Goal: Communication & Community: Ask a question

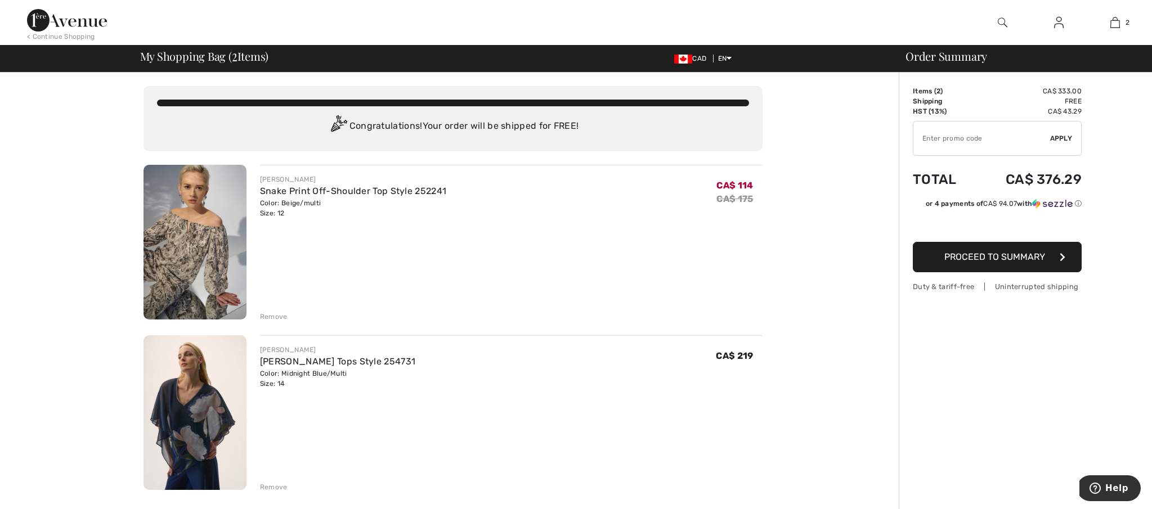
click at [212, 208] on img at bounding box center [195, 242] width 103 height 155
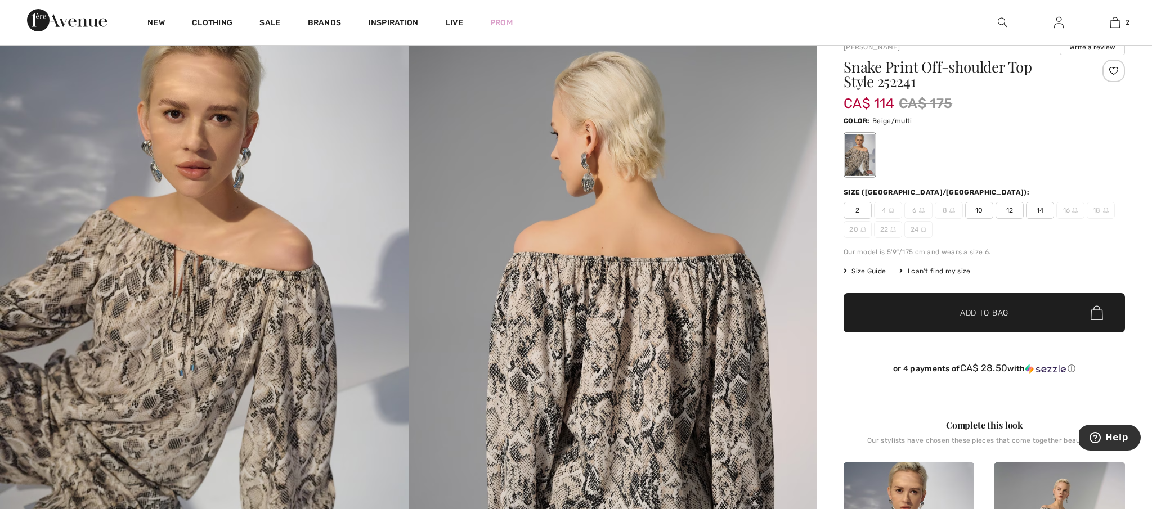
scroll to position [41, 0]
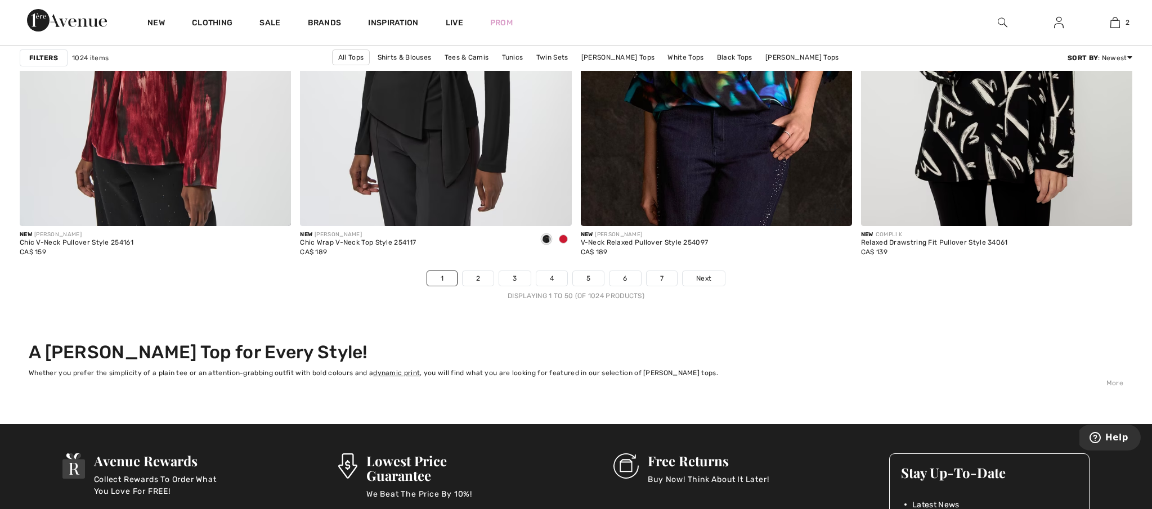
scroll to position [6889, 0]
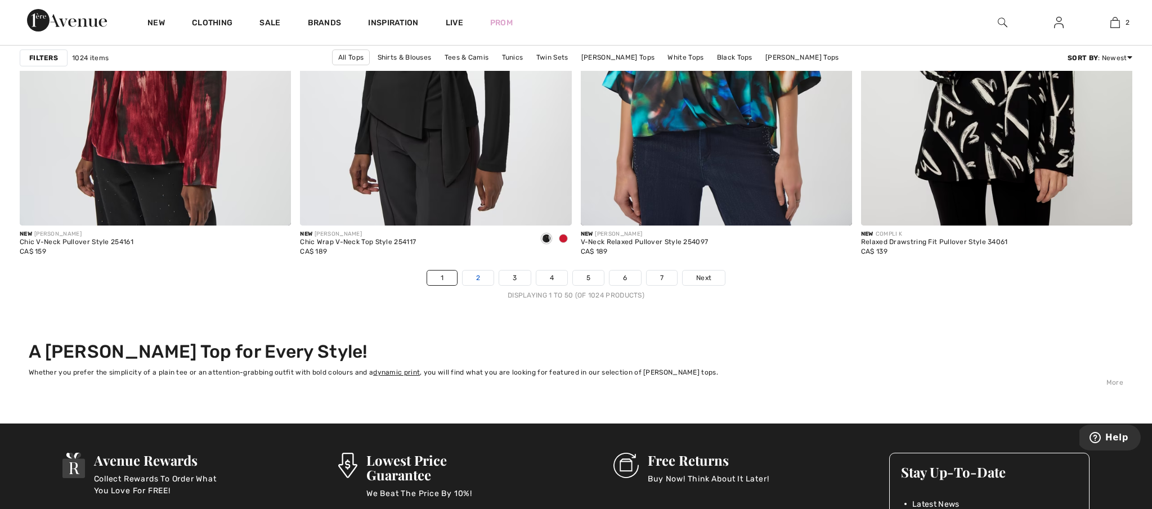
click at [477, 275] on link "2" at bounding box center [478, 278] width 31 height 15
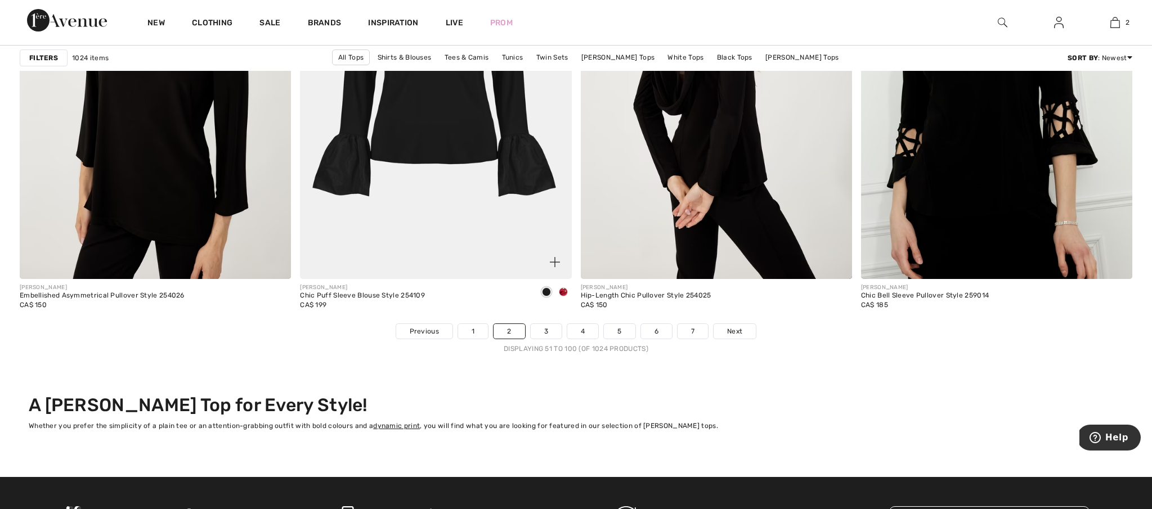
scroll to position [6834, 0]
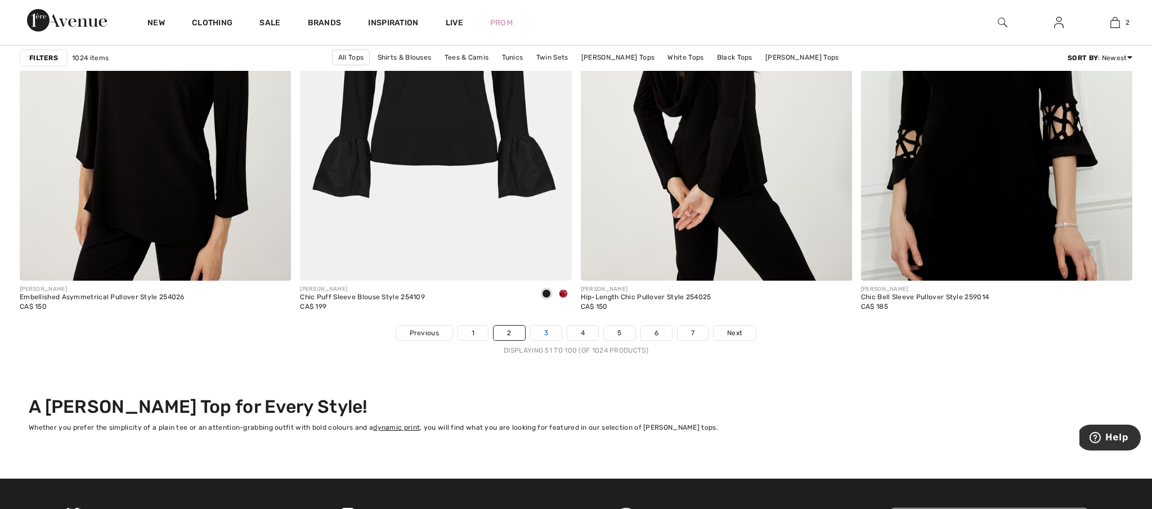
click at [544, 332] on link "3" at bounding box center [546, 333] width 31 height 15
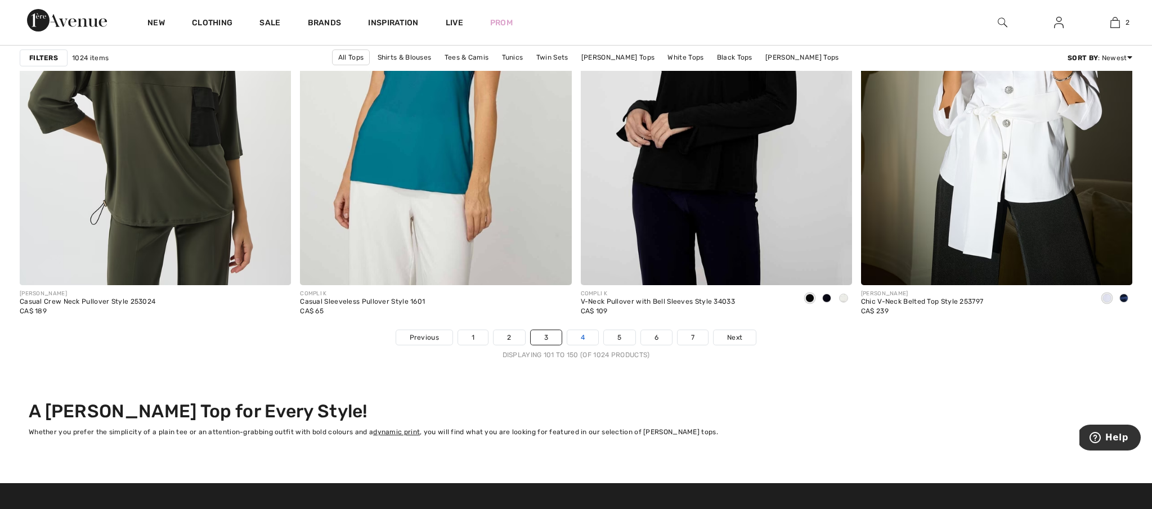
scroll to position [6829, 1]
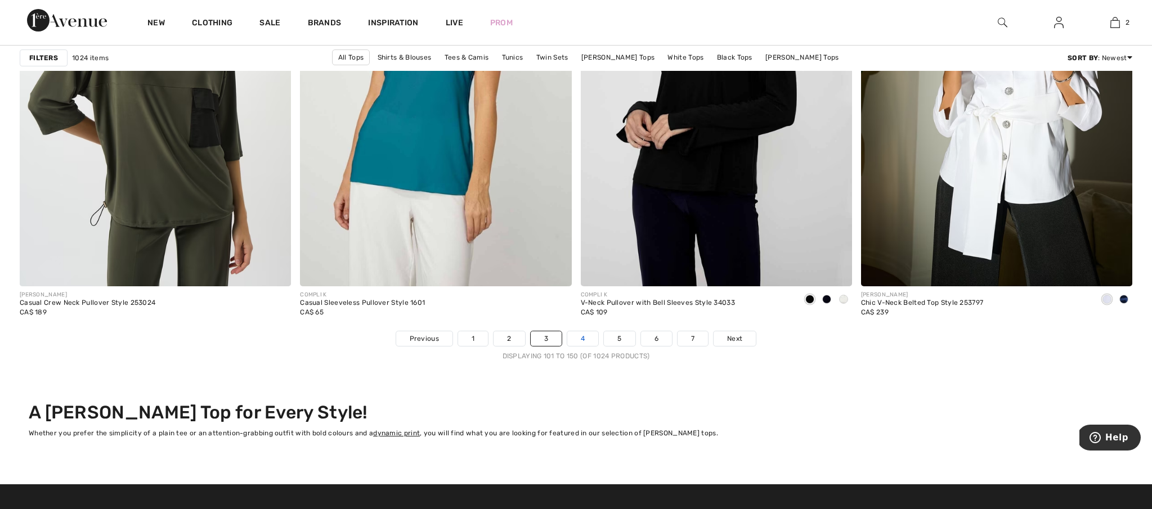
click at [578, 334] on link "4" at bounding box center [582, 339] width 31 height 15
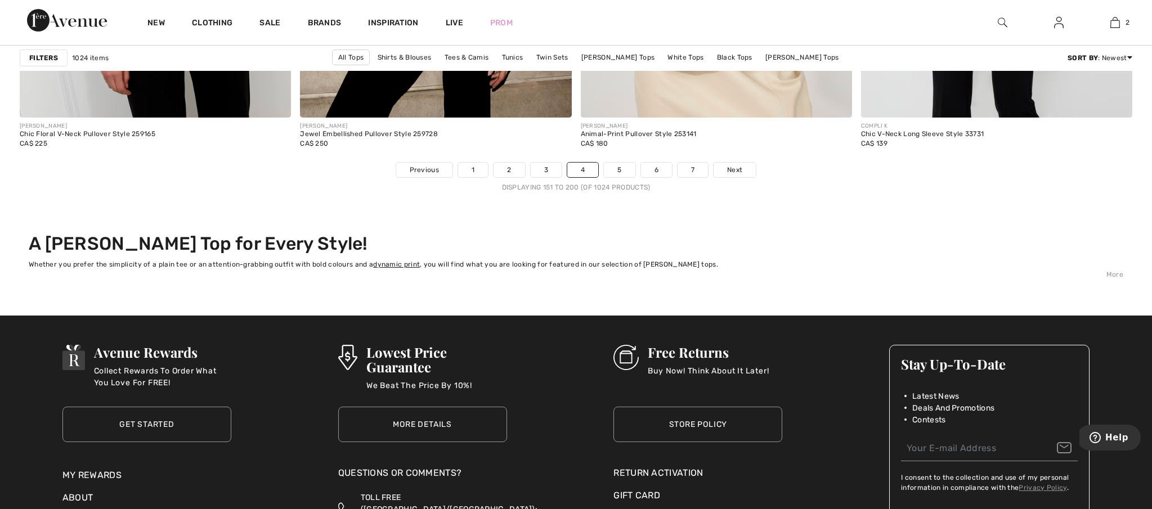
scroll to position [6998, 0]
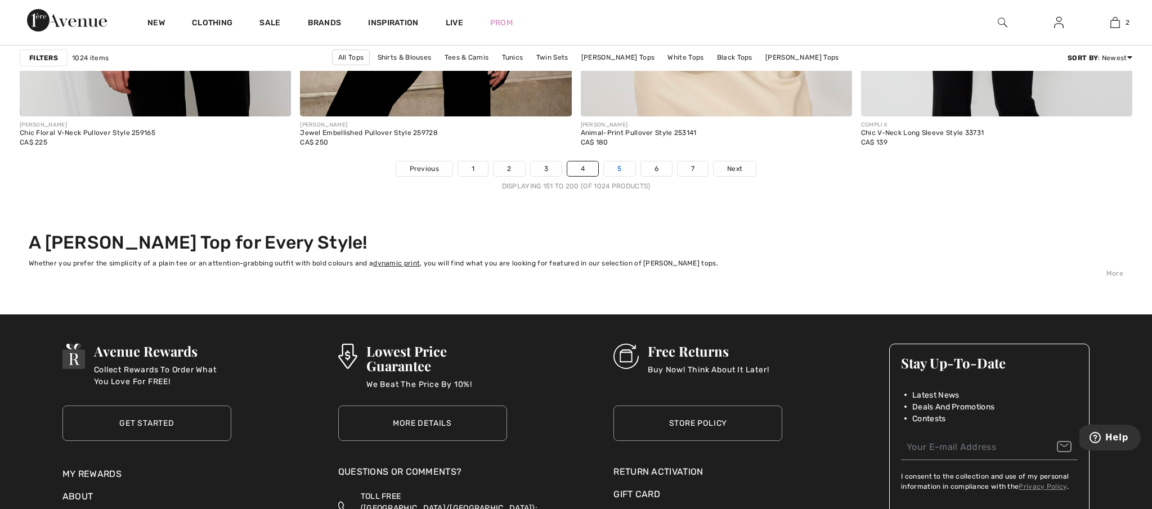
click at [618, 164] on link "5" at bounding box center [619, 169] width 31 height 15
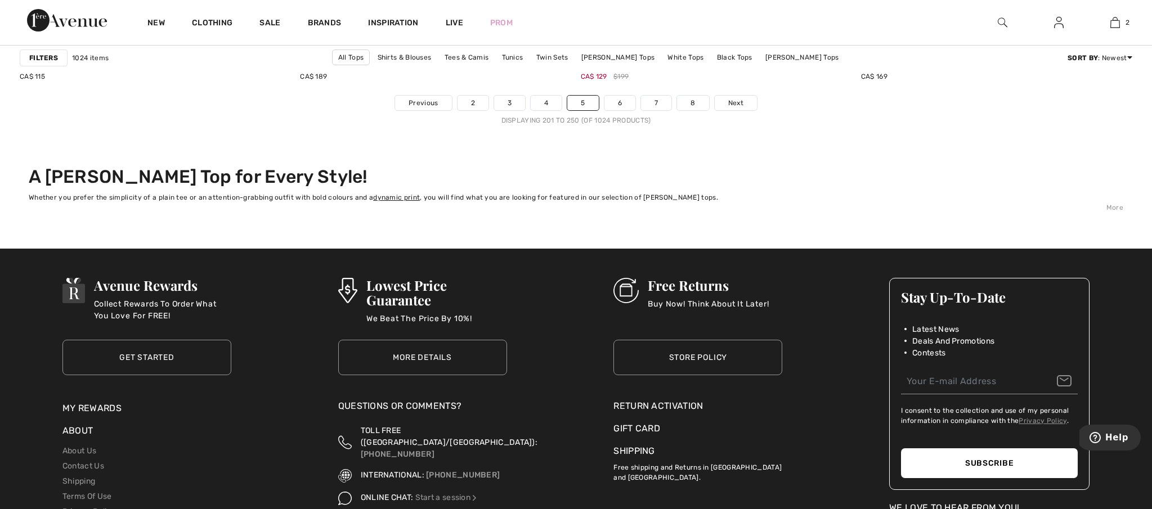
scroll to position [7066, 0]
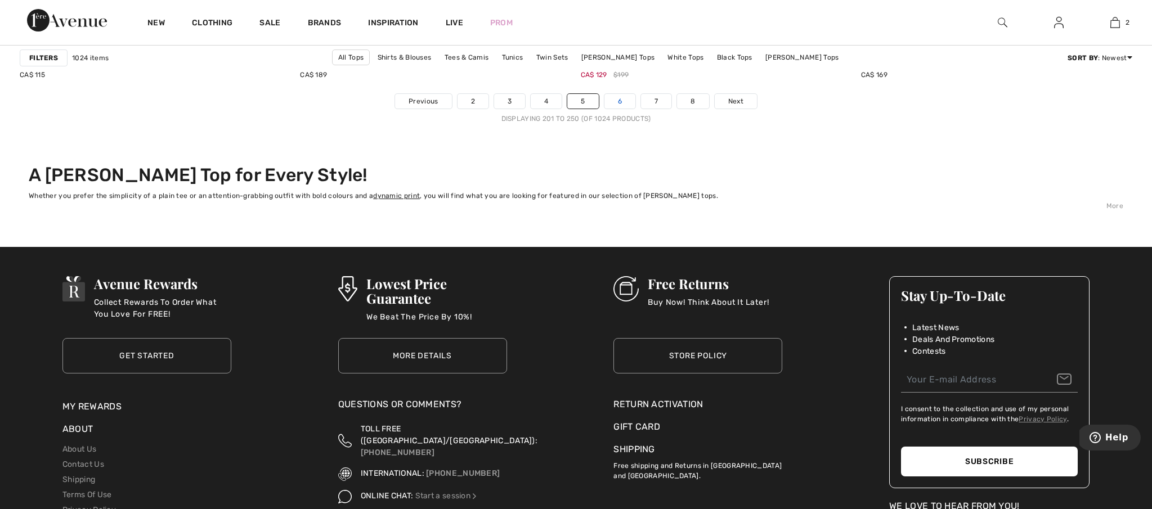
click at [617, 98] on link "6" at bounding box center [620, 101] width 31 height 15
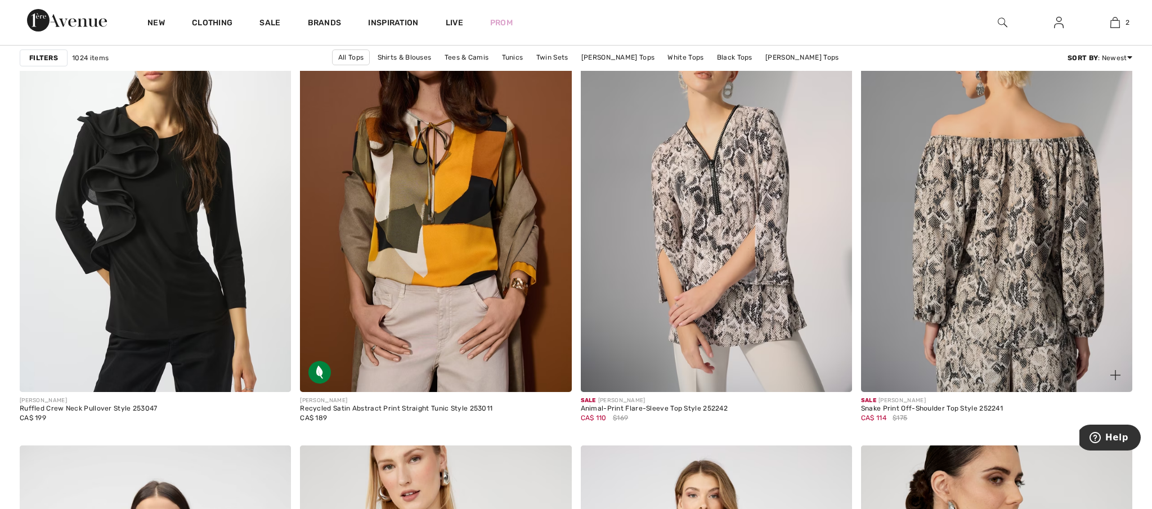
scroll to position [6258, 0]
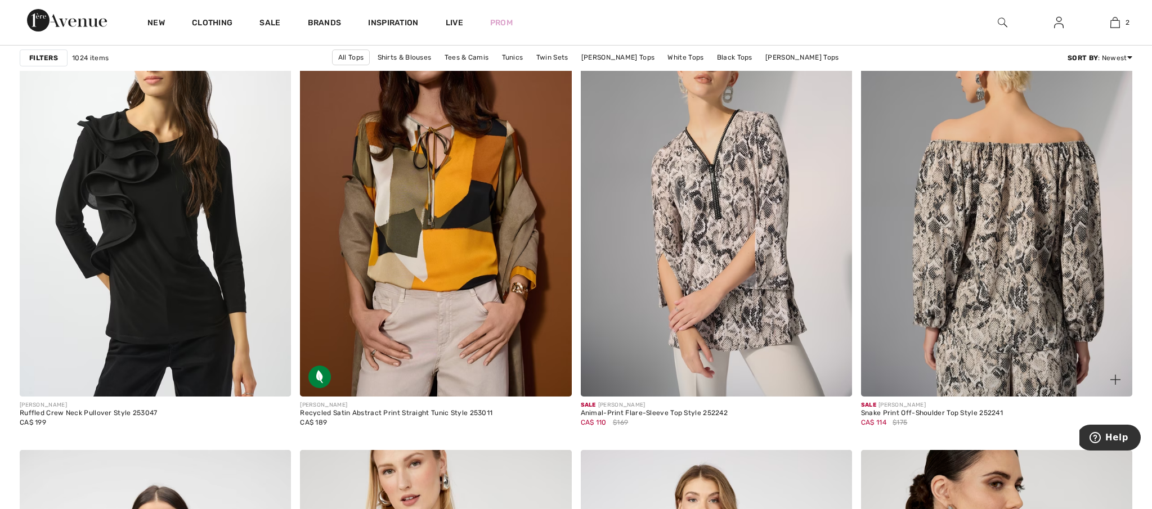
click at [1021, 192] on img at bounding box center [996, 192] width 271 height 407
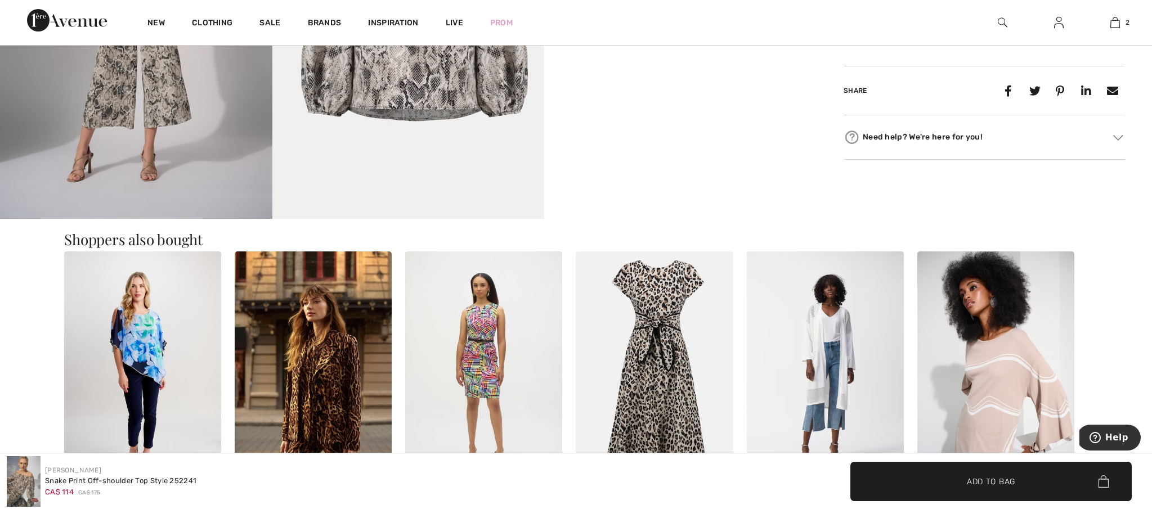
scroll to position [874, 0]
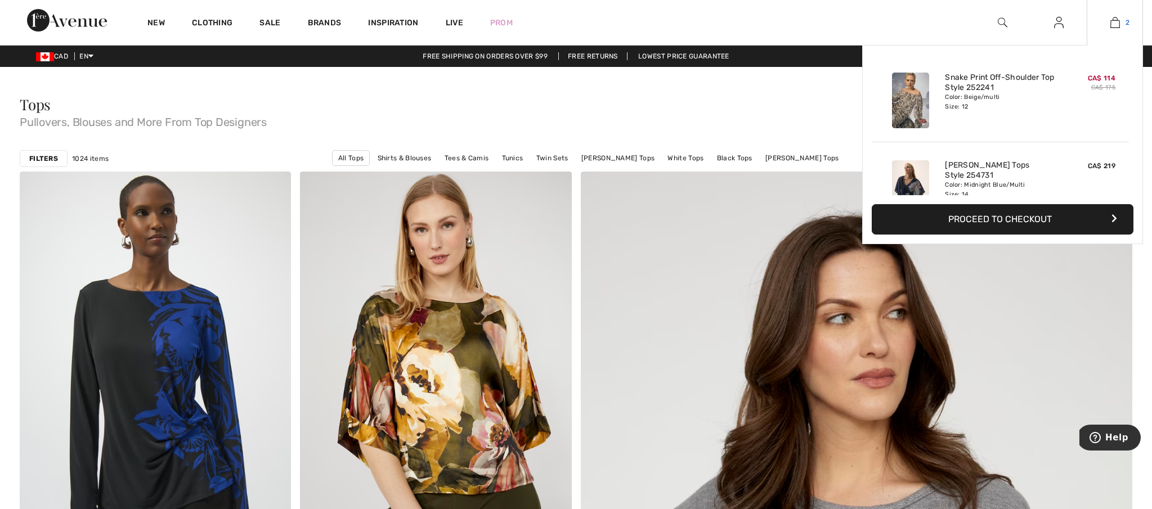
click at [1116, 21] on img at bounding box center [1116, 23] width 10 height 14
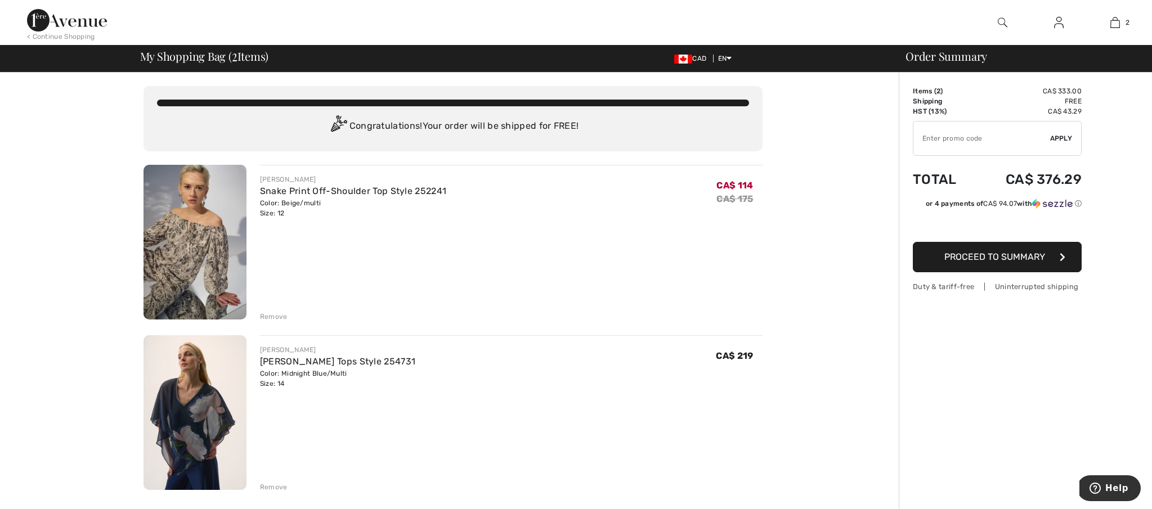
click at [1033, 253] on span "Proceed to Summary" at bounding box center [994, 257] width 101 height 11
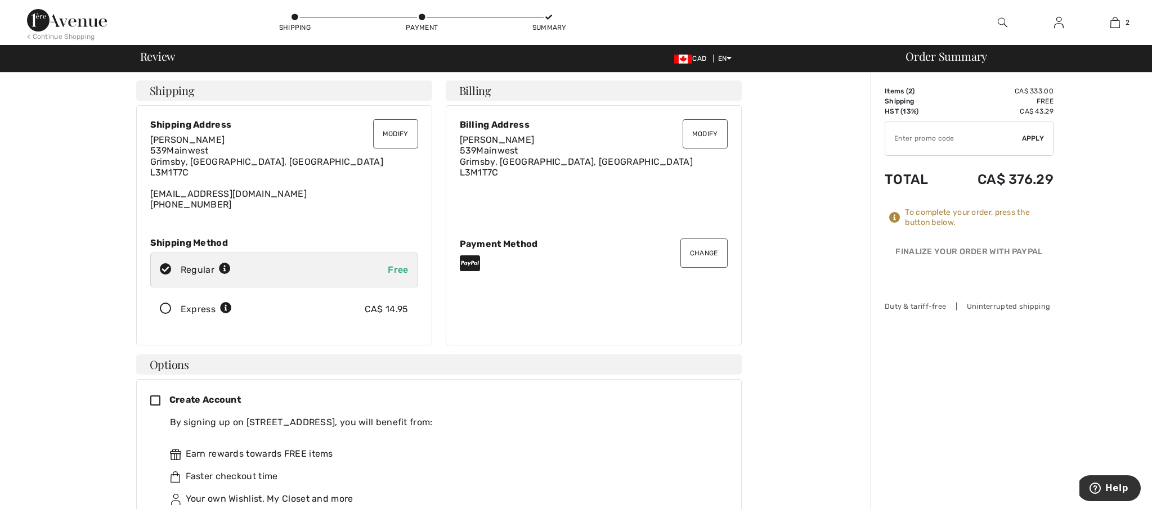
scroll to position [2, 0]
click at [708, 254] on button "Change" at bounding box center [703, 252] width 47 height 29
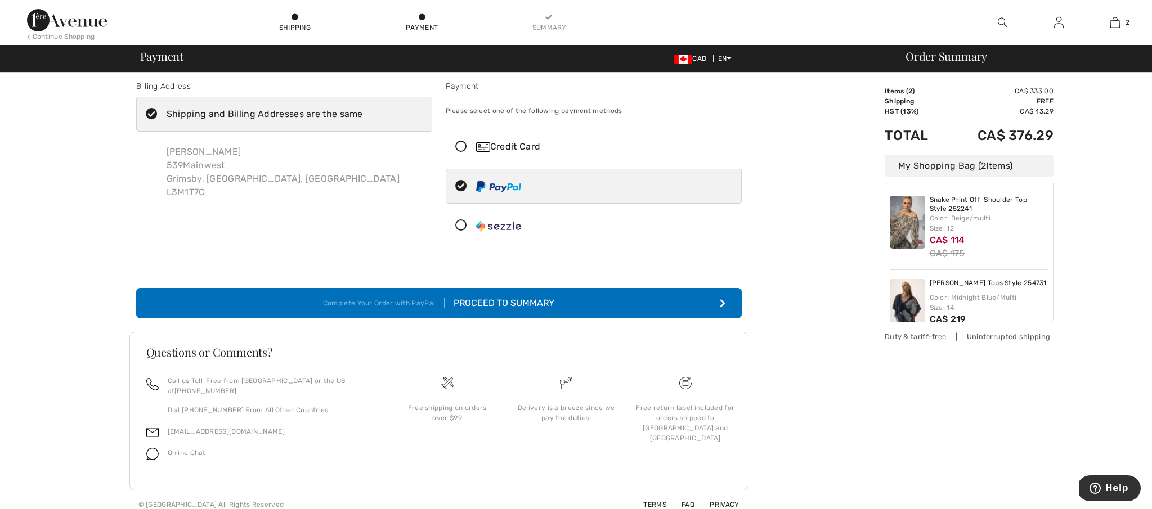
scroll to position [5, 0]
click at [462, 146] on icon at bounding box center [461, 148] width 30 height 12
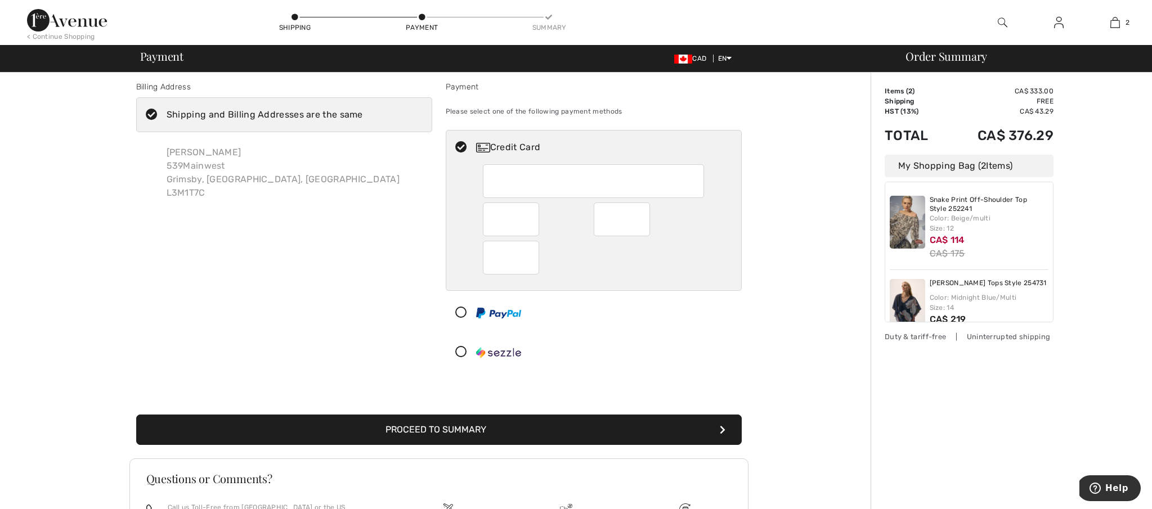
click at [461, 311] on icon at bounding box center [461, 313] width 30 height 12
radio input "true"
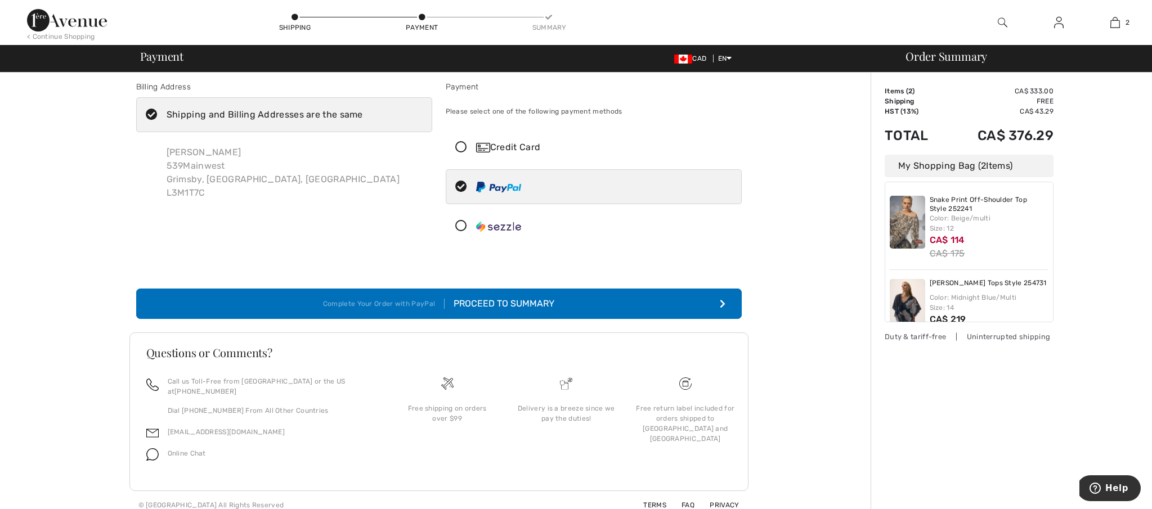
click at [722, 302] on icon "submit" at bounding box center [723, 303] width 6 height 9
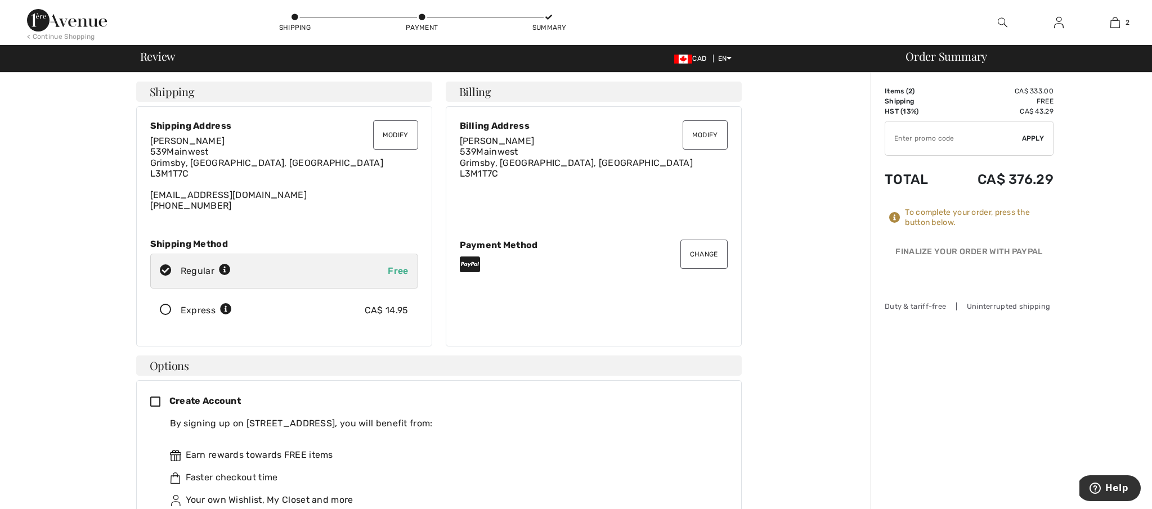
click at [701, 255] on button "Change" at bounding box center [703, 254] width 47 height 29
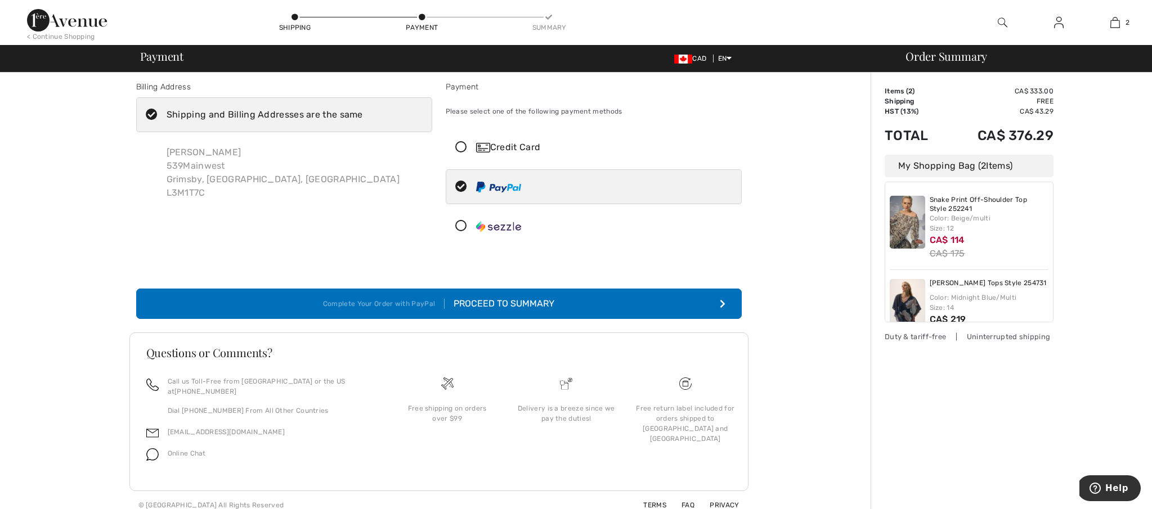
scroll to position [5, 2]
click at [720, 301] on icon "submit" at bounding box center [723, 303] width 6 height 9
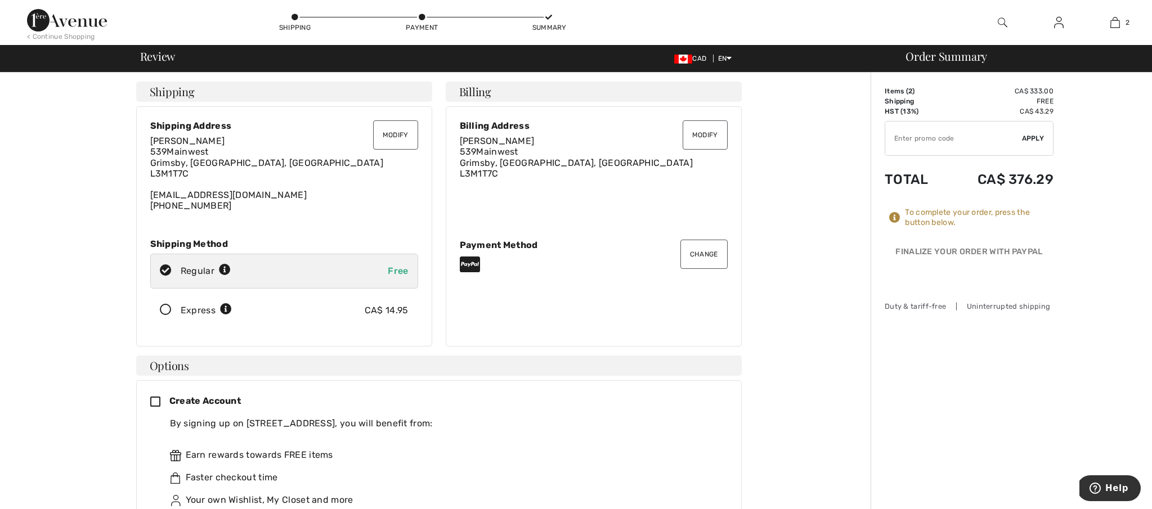
click at [710, 254] on button "Change" at bounding box center [703, 254] width 47 height 29
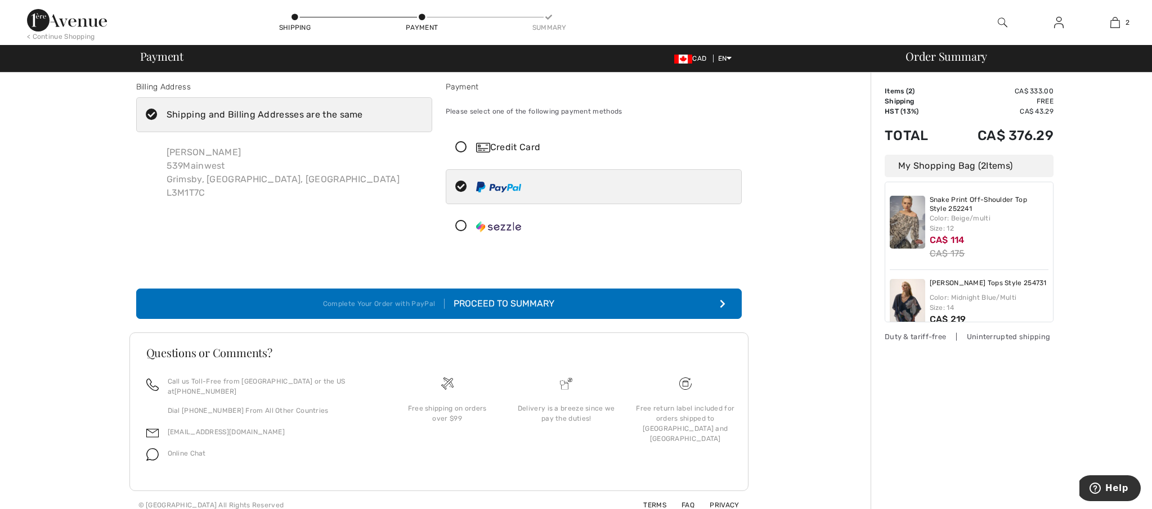
scroll to position [5, 0]
click at [464, 186] on icon at bounding box center [461, 188] width 30 height 12
radio input "true"
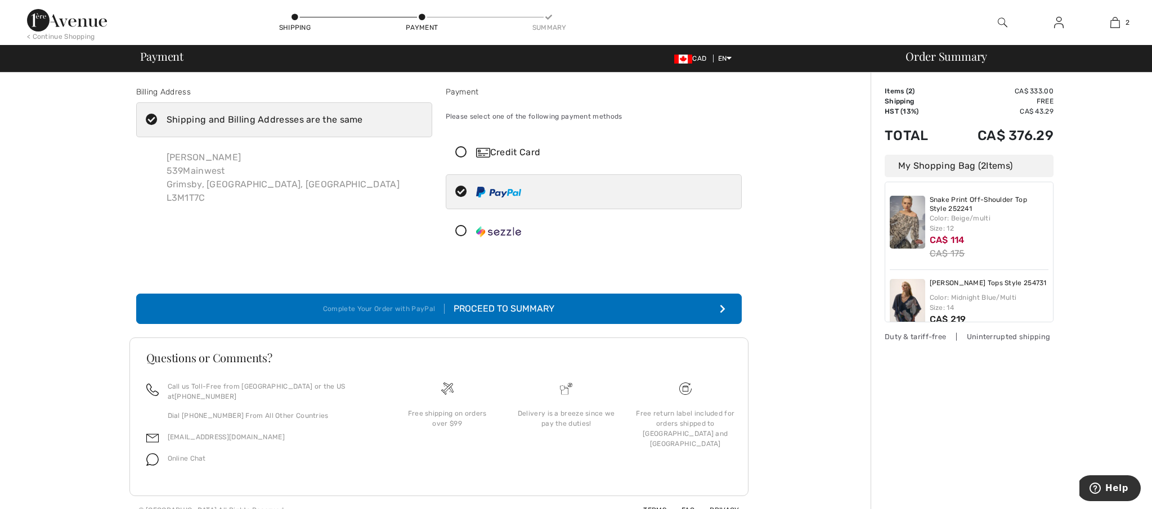
click at [720, 308] on icon "submit" at bounding box center [723, 309] width 6 height 9
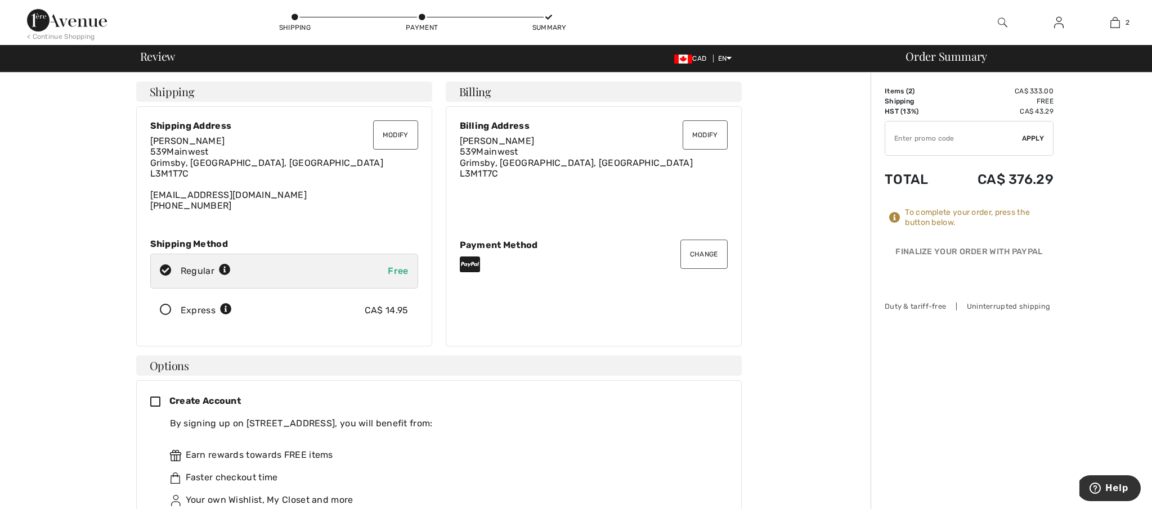
click at [708, 253] on button "Change" at bounding box center [703, 254] width 47 height 29
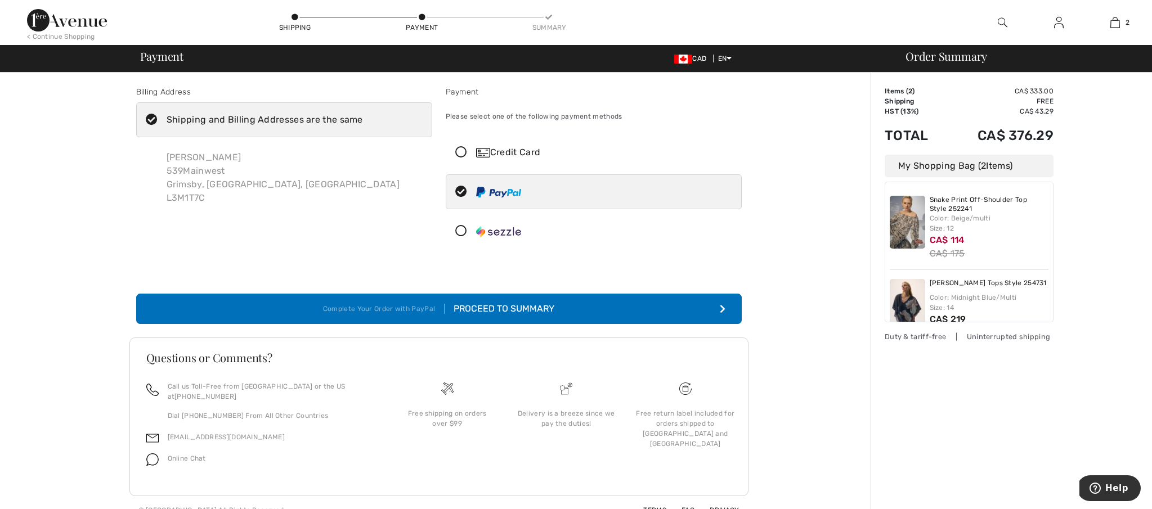
click at [462, 152] on icon at bounding box center [461, 153] width 30 height 12
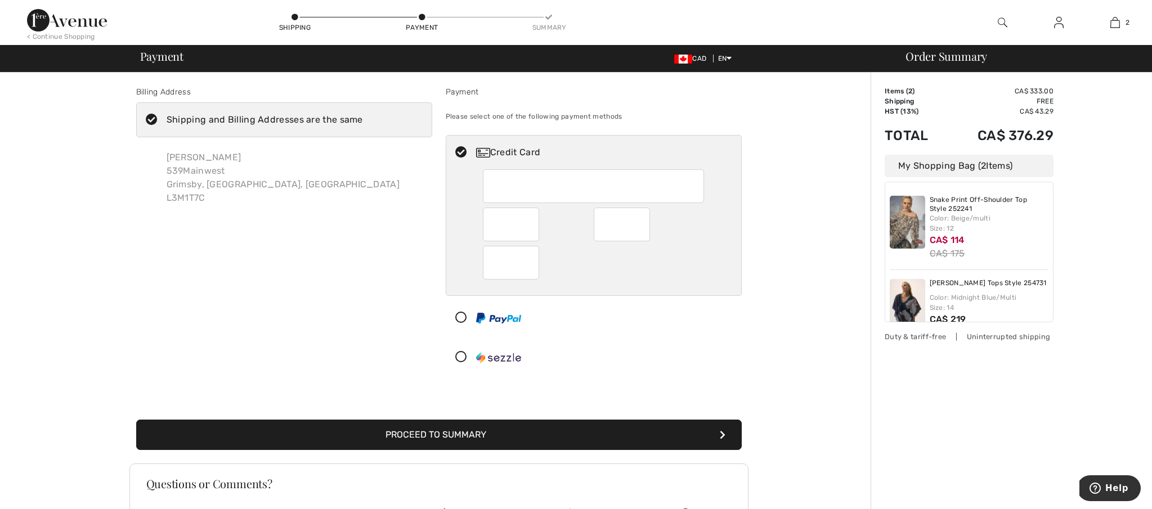
click at [462, 152] on icon at bounding box center [461, 153] width 30 height 12
click at [491, 177] on div at bounding box center [593, 186] width 221 height 34
click at [457, 314] on icon at bounding box center [461, 318] width 30 height 12
radio input "true"
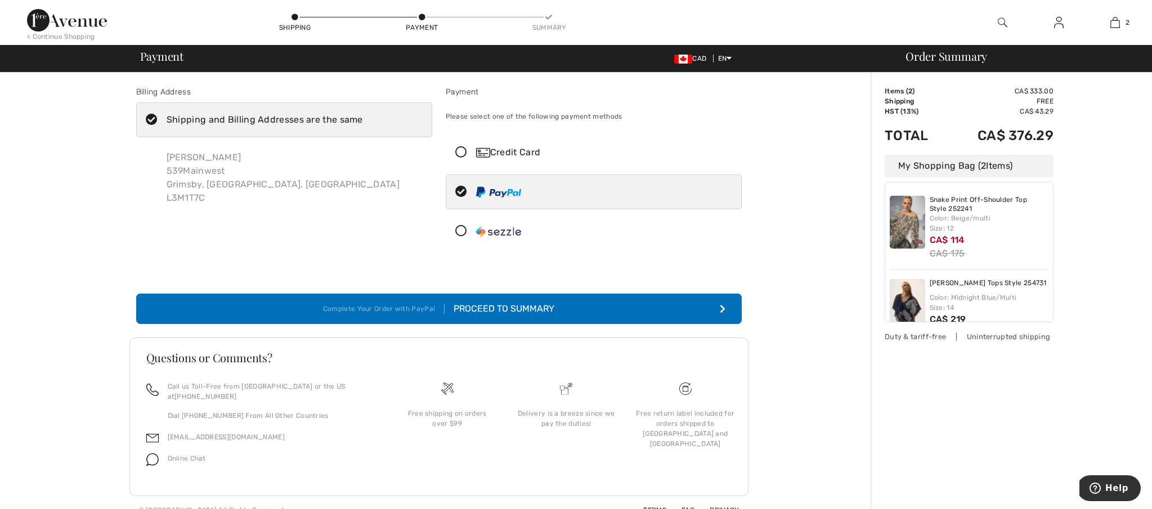
click at [723, 307] on icon "submit" at bounding box center [723, 309] width 6 height 9
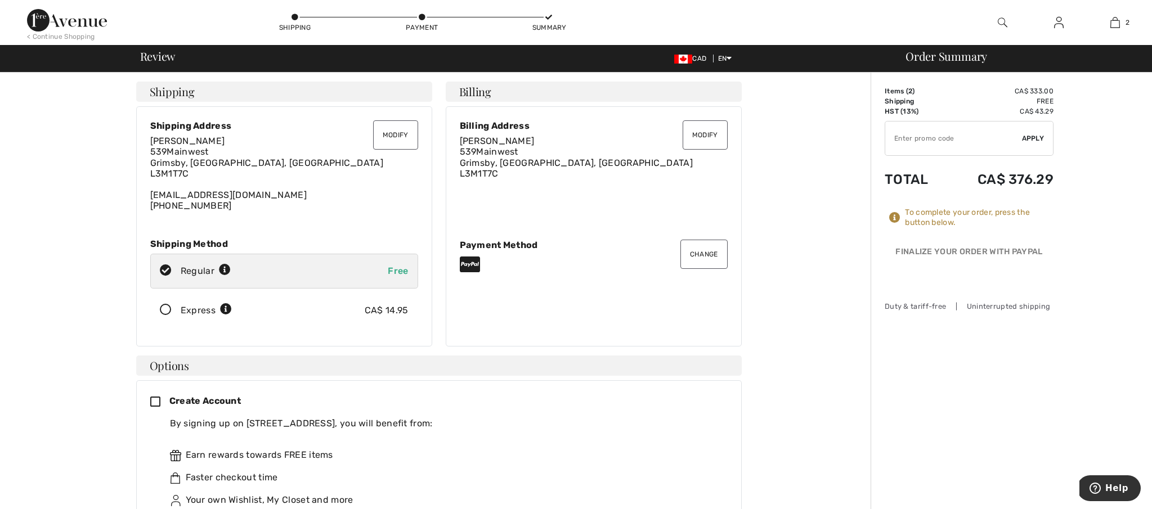
click at [1113, 486] on span "Help" at bounding box center [1116, 488] width 23 height 10
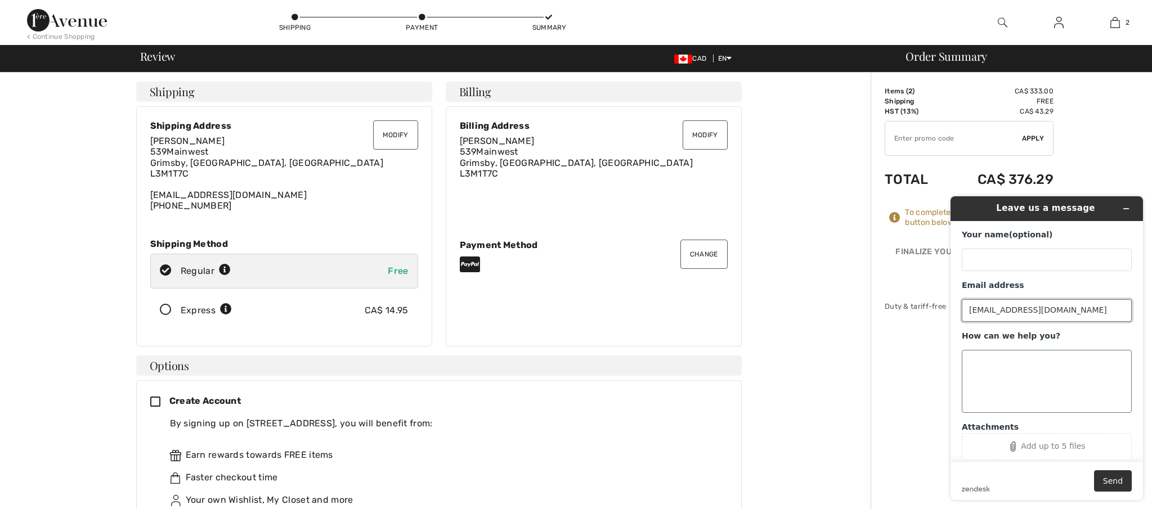
type input "[EMAIL_ADDRESS][DOMAIN_NAME]"
click at [973, 373] on textarea "How can we help you?" at bounding box center [1047, 381] width 170 height 63
type textarea "Paypal will not accept my order with my new number"
click at [1112, 481] on button "Send" at bounding box center [1113, 481] width 38 height 21
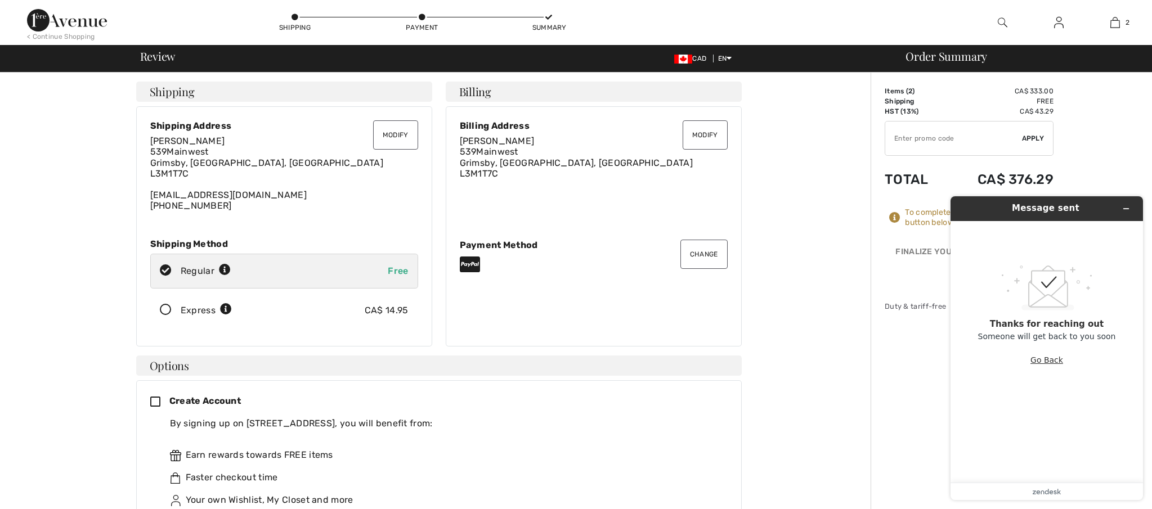
click at [1046, 365] on button "Go Back" at bounding box center [1047, 360] width 33 height 21
